Goal: Information Seeking & Learning: Learn about a topic

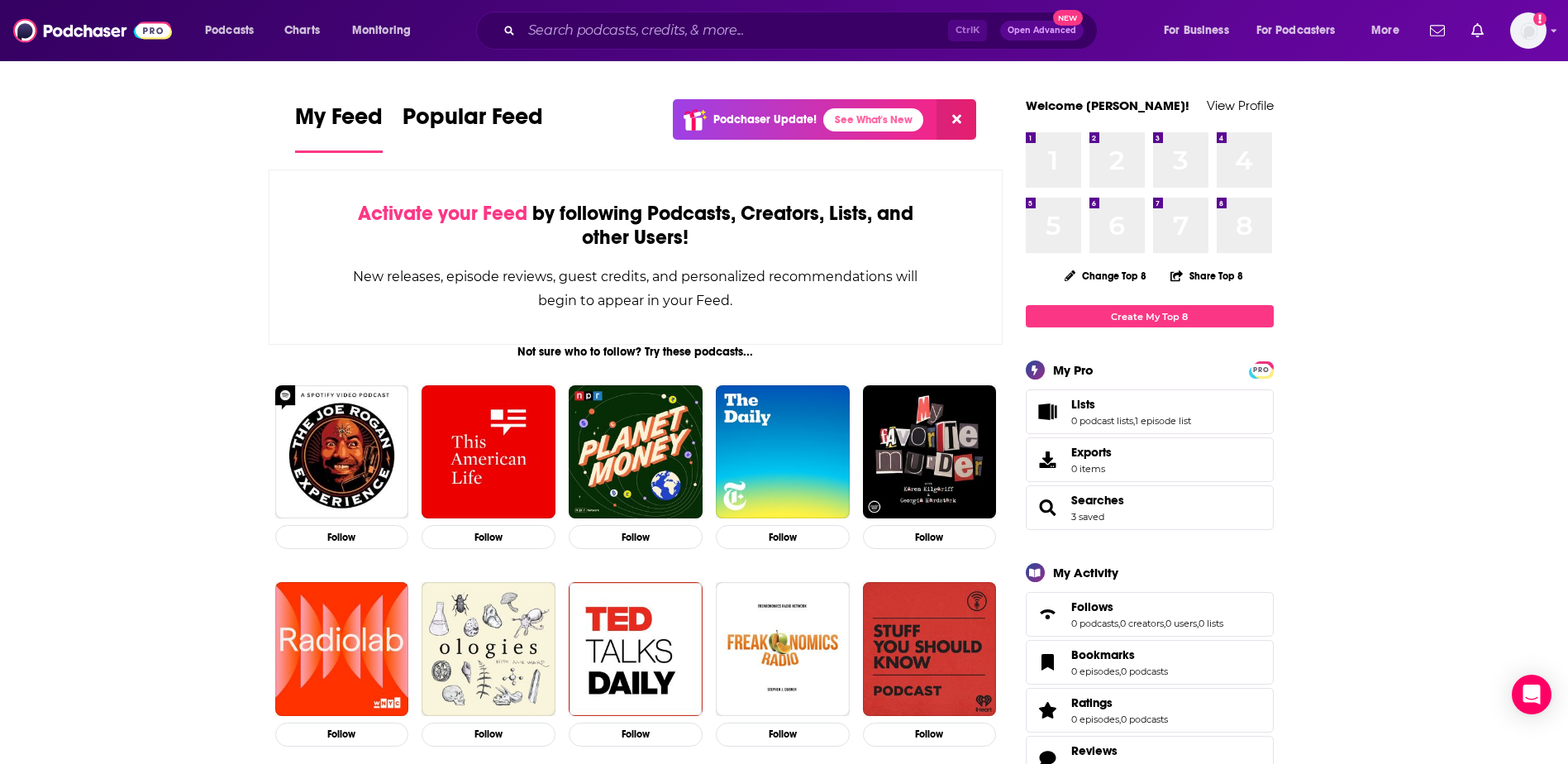
click at [612, 46] on div "Ctrl K Open Advanced New" at bounding box center [786, 30] width 621 height 38
click at [606, 31] on input "Search podcasts, credits, & more..." at bounding box center [735, 31] width 426 height 26
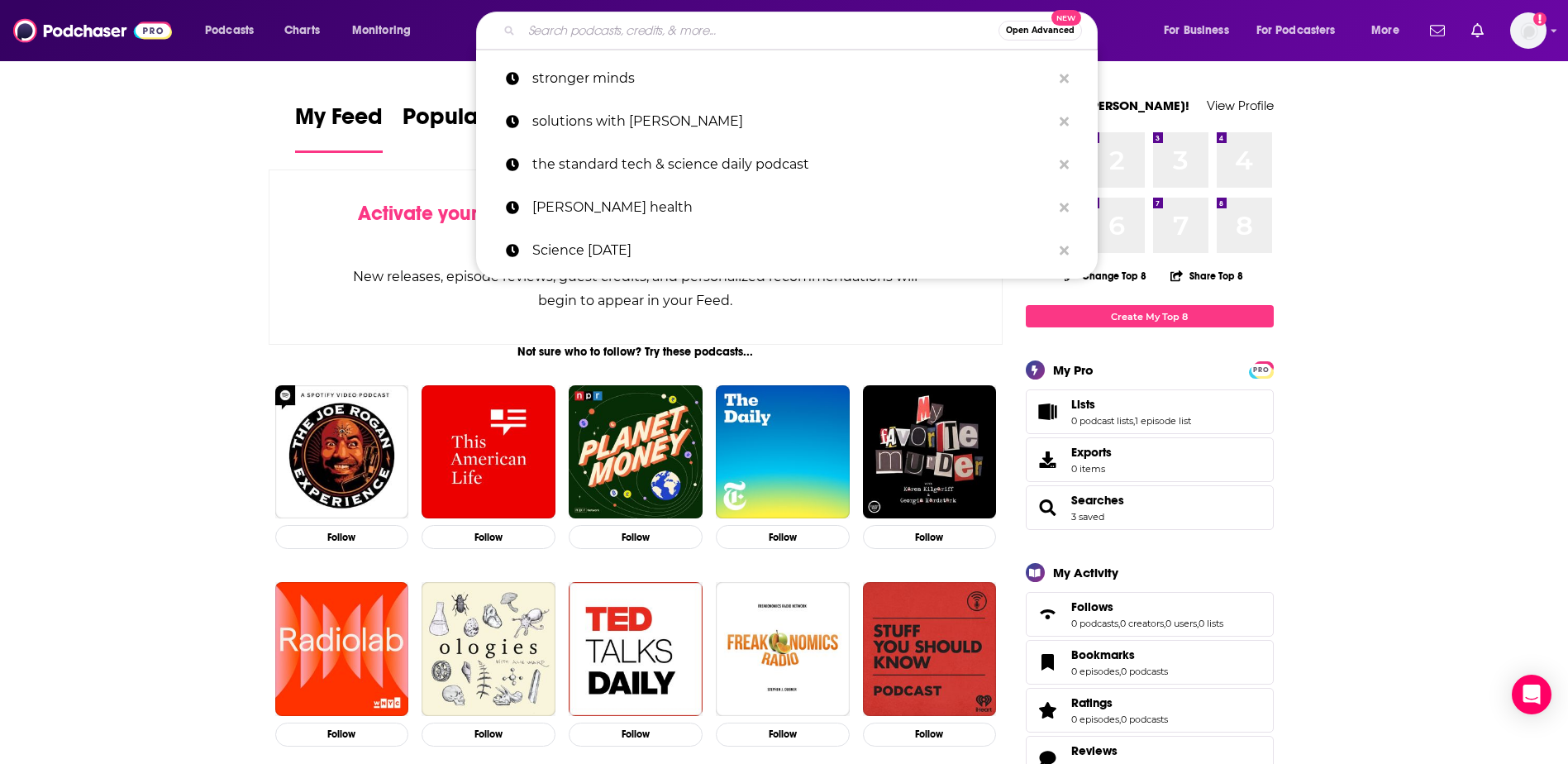
paste input "Digital Health Heavyweights Podcast"
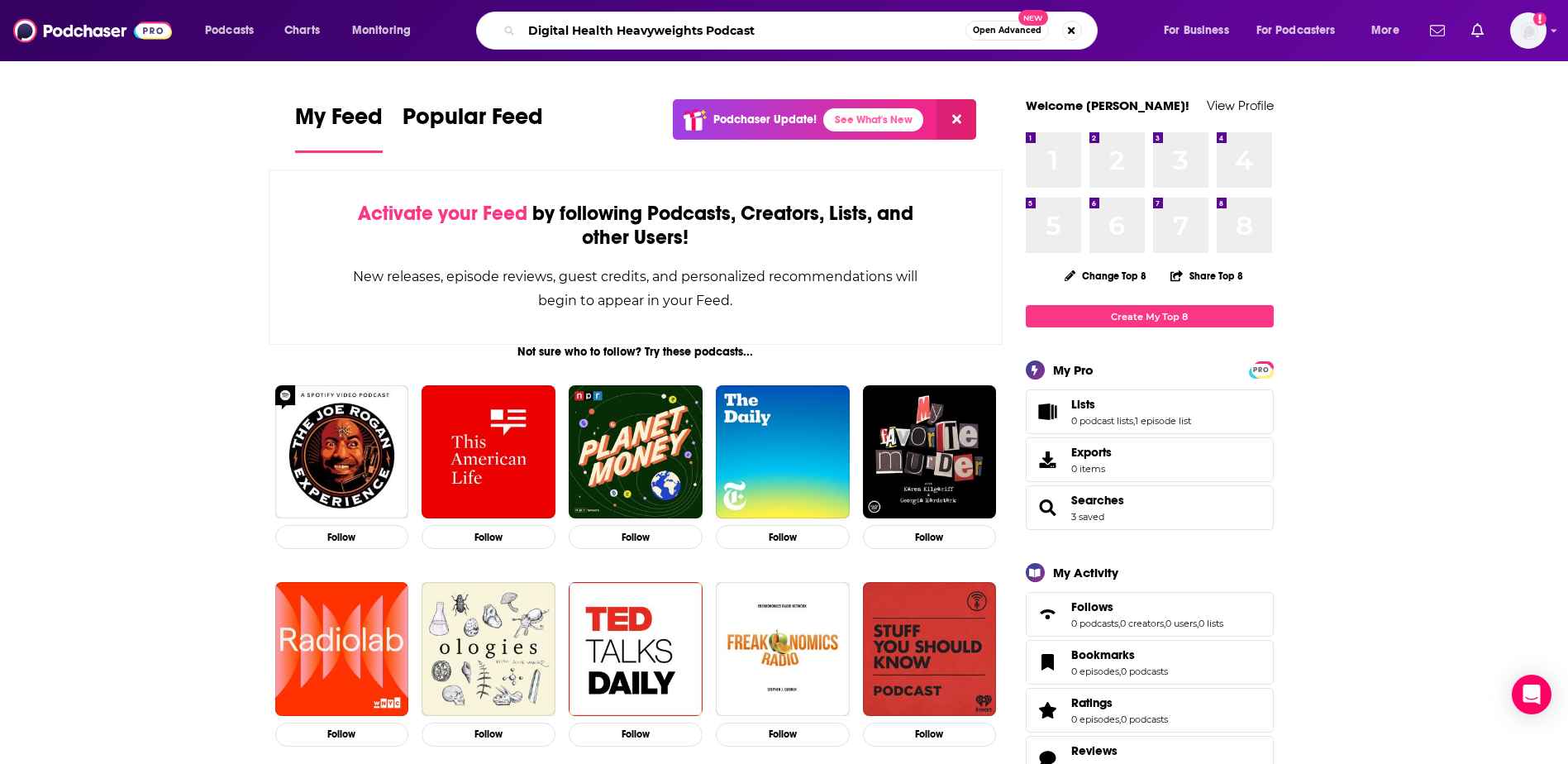
type input "Digital Health Heavyweights Podcast"
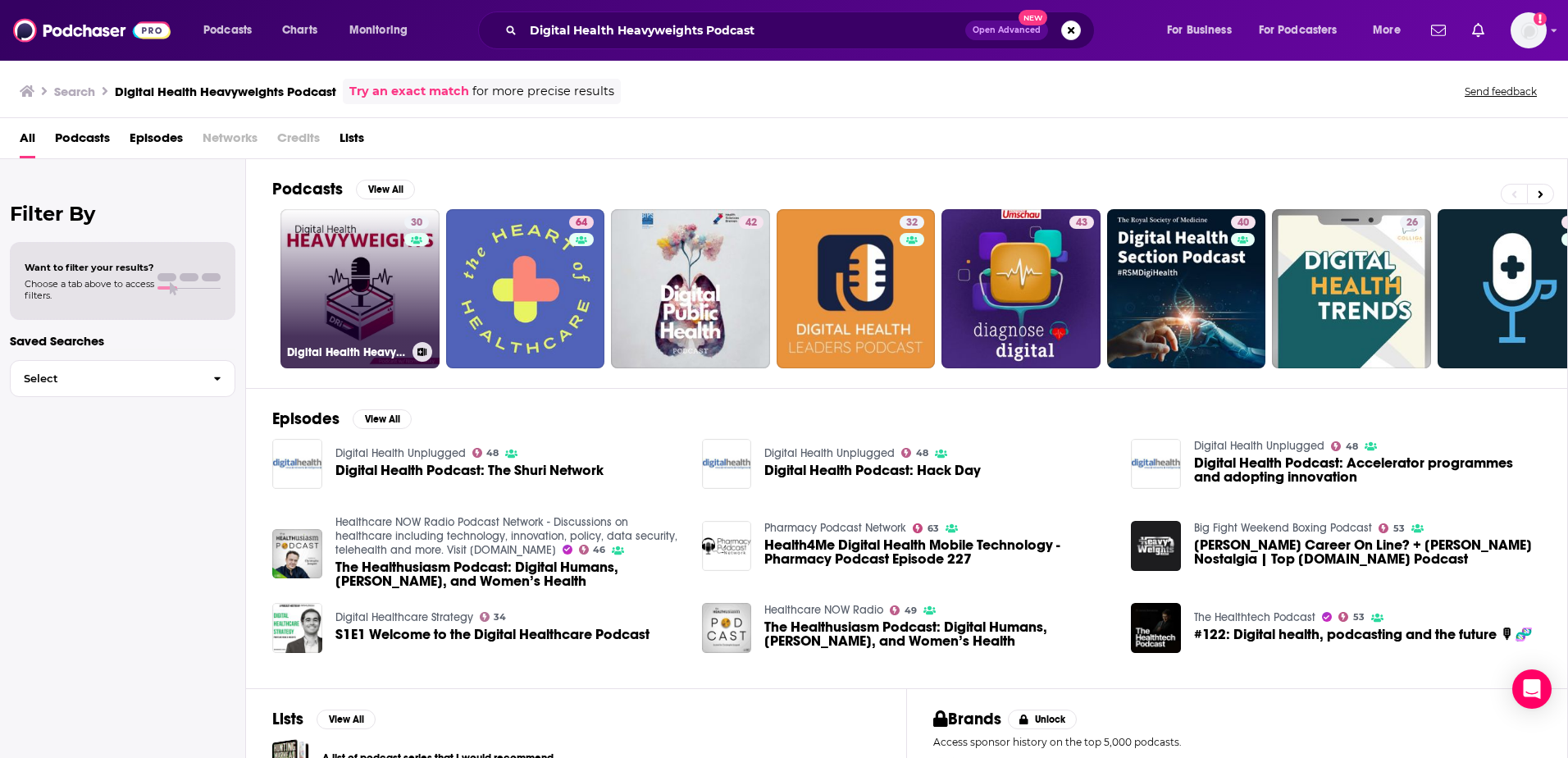
click at [380, 288] on link "30 Digital Health Heavyweights" at bounding box center [360, 288] width 159 height 159
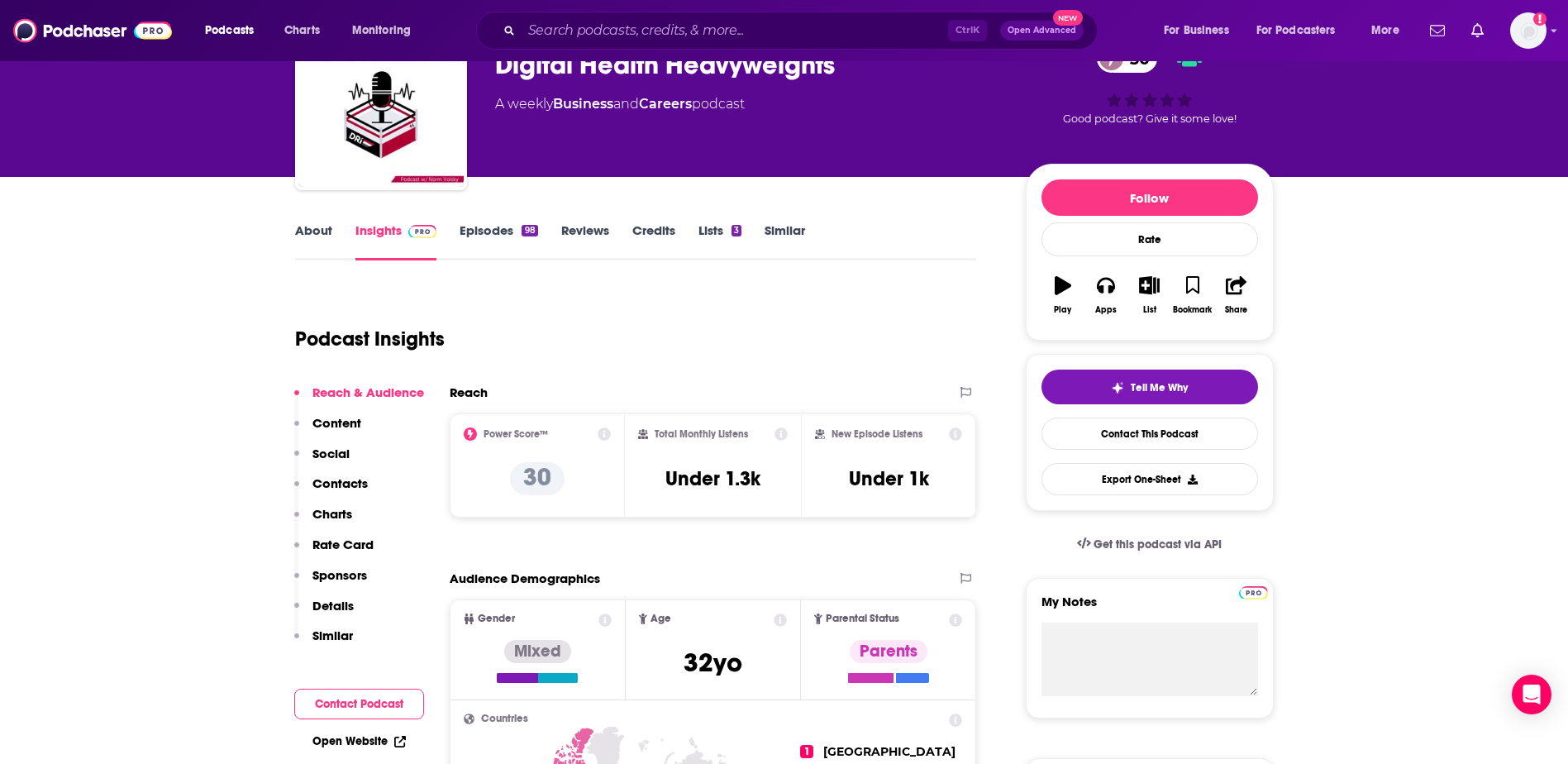
scroll to position [166, 0]
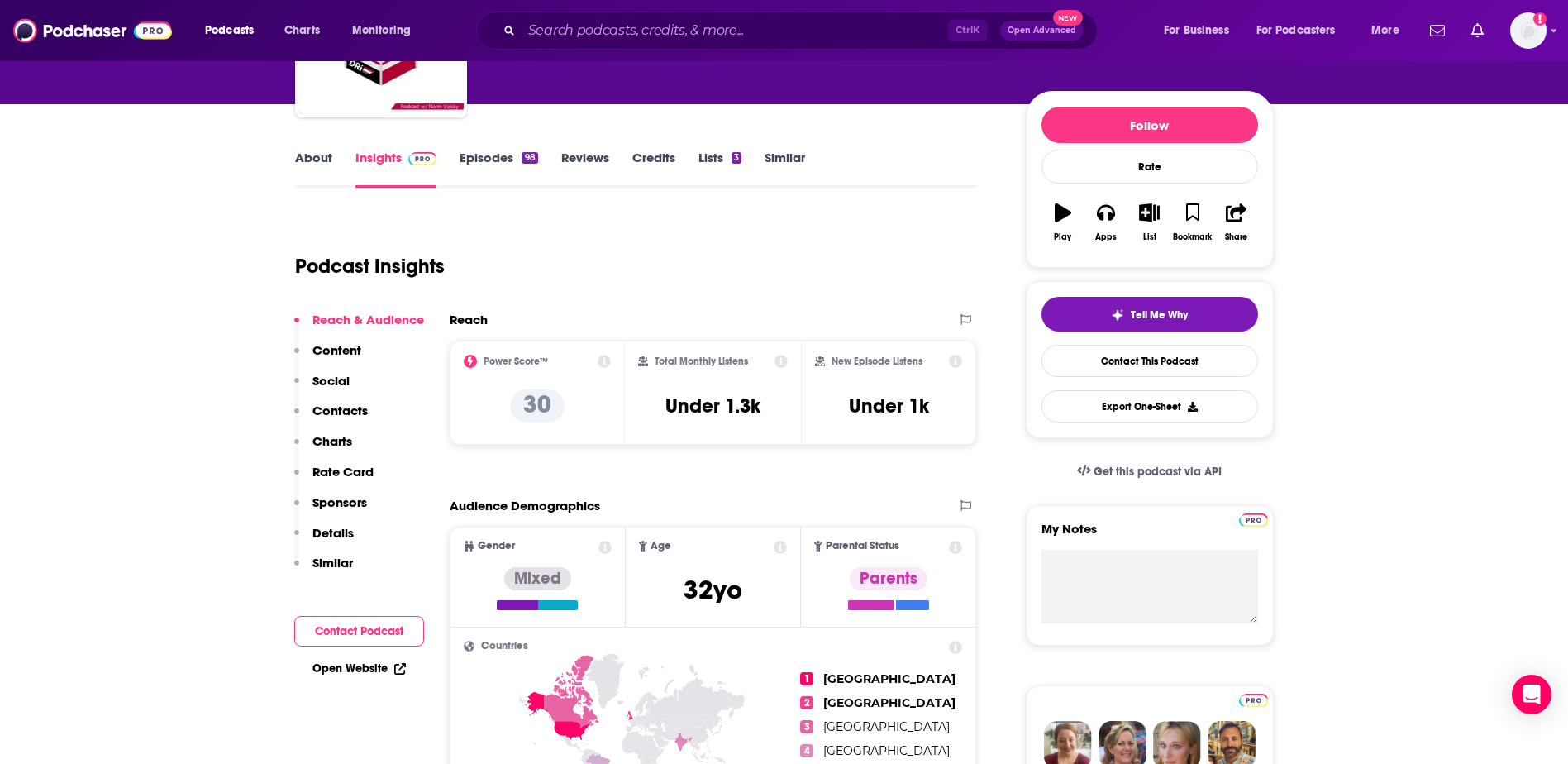
click at [319, 157] on link "About" at bounding box center [314, 169] width 37 height 38
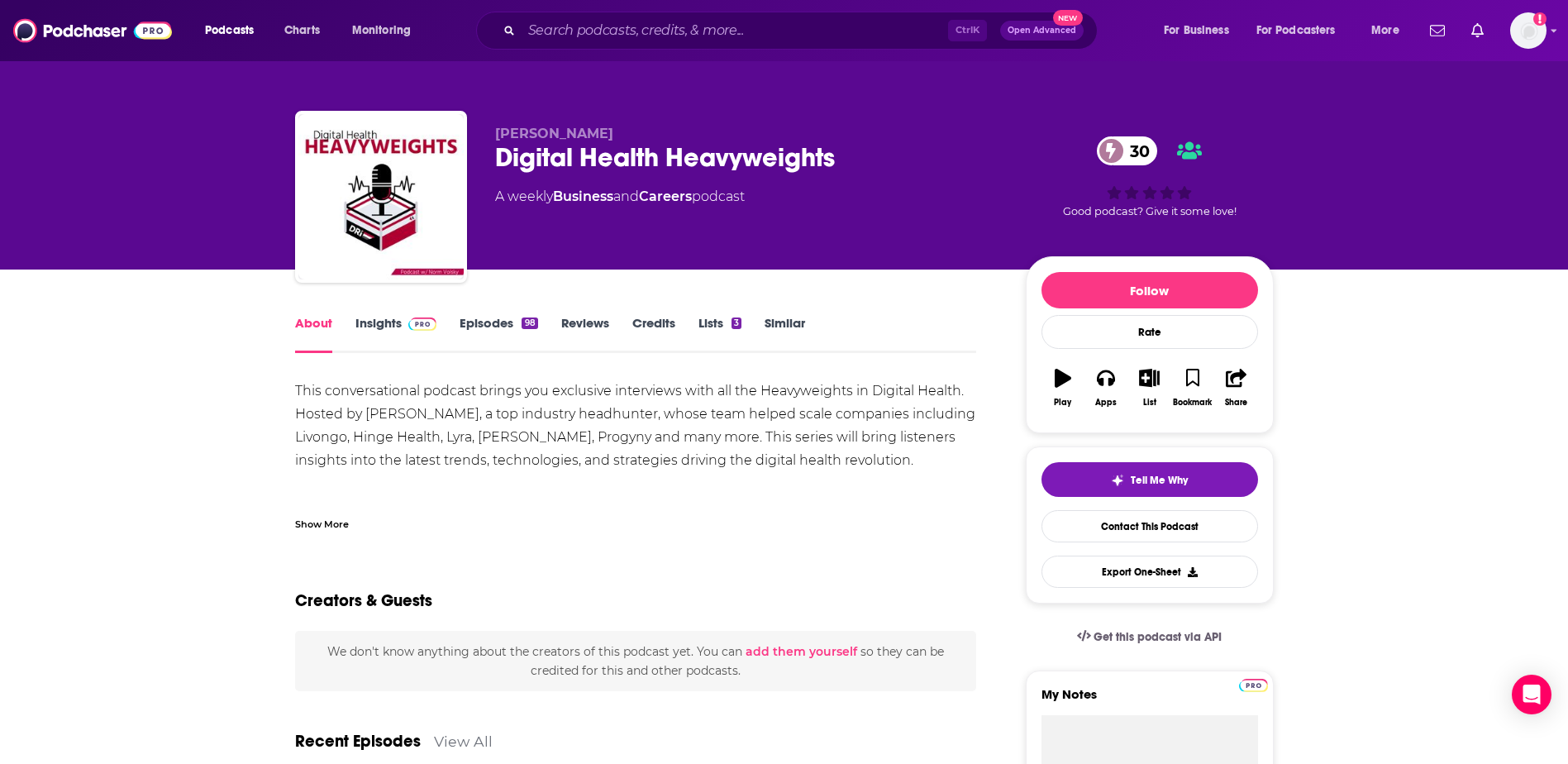
click at [304, 523] on div "Show More" at bounding box center [322, 523] width 54 height 16
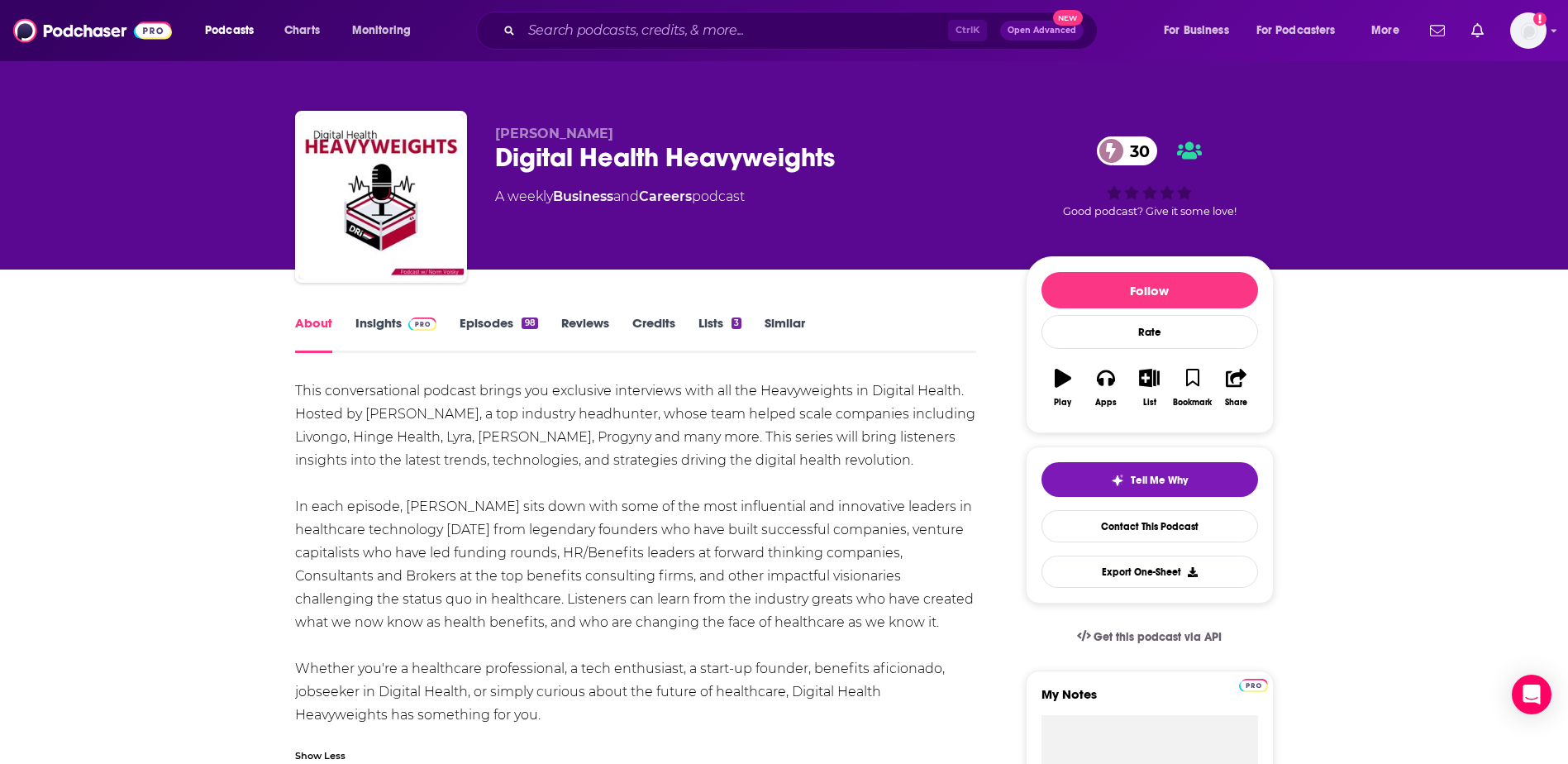
scroll to position [248, 0]
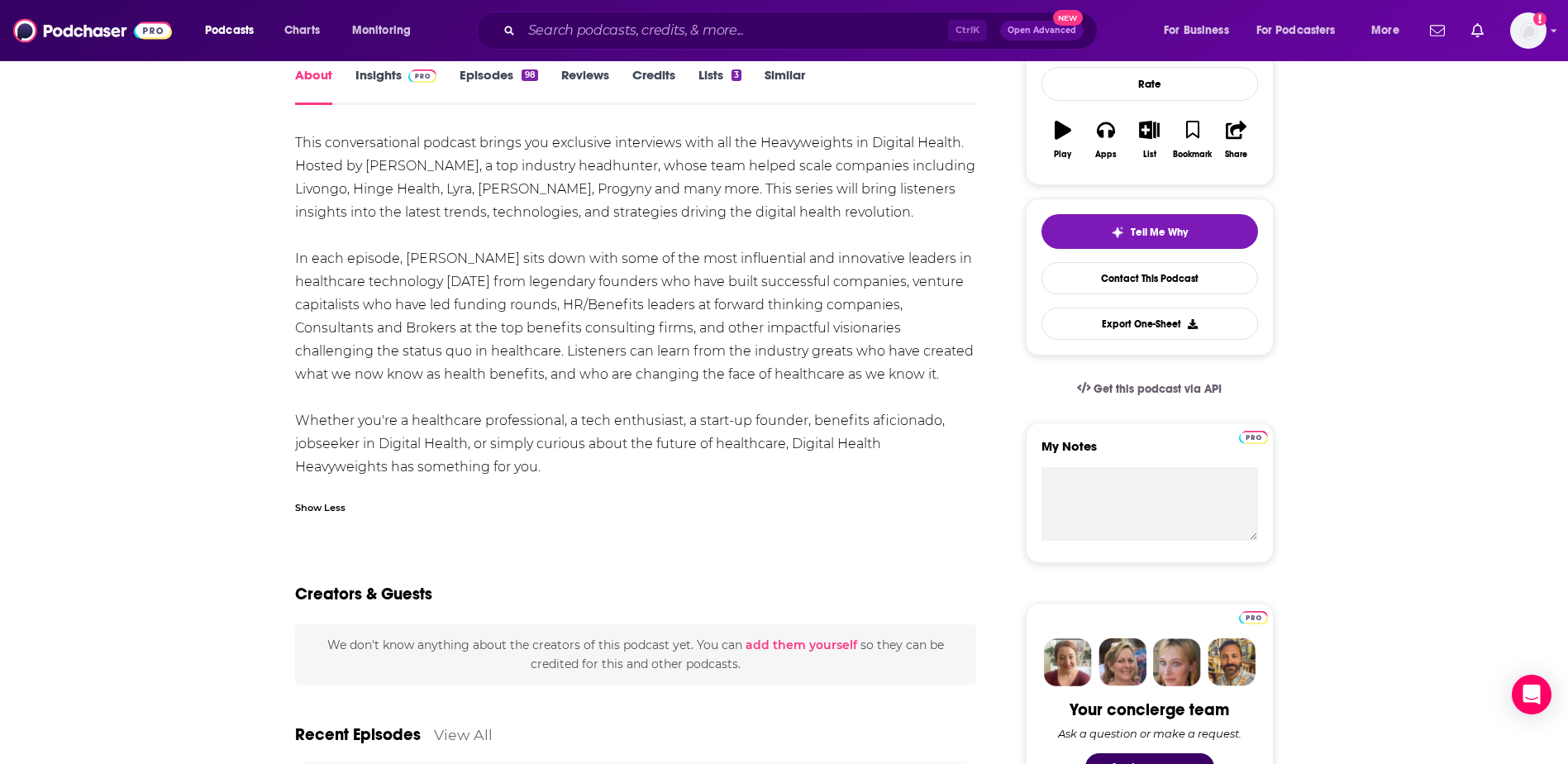
drag, startPoint x: 538, startPoint y: 455, endPoint x: 349, endPoint y: 278, distance: 258.9
click at [349, 278] on div "This conversational podcast brings you exclusive interviews with all the Heavyw…" at bounding box center [636, 305] width 682 height 348
drag, startPoint x: 349, startPoint y: 278, endPoint x: 268, endPoint y: 147, distance: 154.0
drag, startPoint x: 278, startPoint y: 140, endPoint x: 668, endPoint y: 459, distance: 503.8
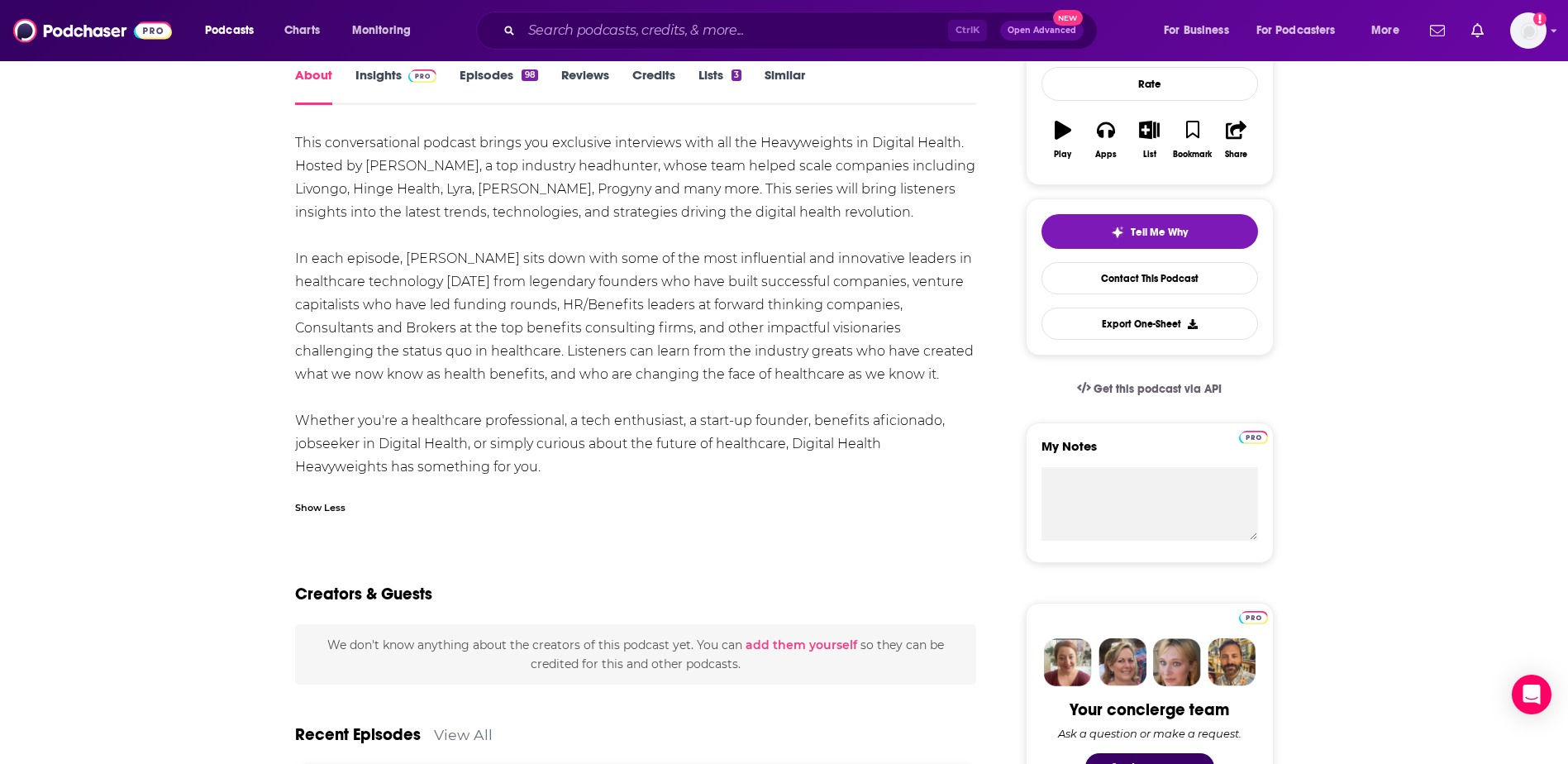
drag, startPoint x: 668, startPoint y: 459, endPoint x: 424, endPoint y: 324, distance: 278.9
copy div "This conversational podcast brings you exclusive interviews with all the Heavyw…"
